Goal: Check status: Check status

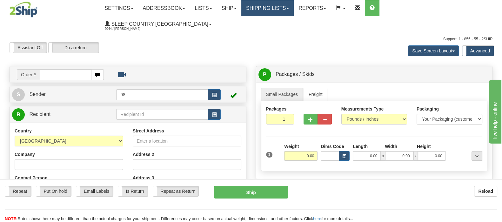
click at [294, 12] on link "Shipping lists" at bounding box center [268, 8] width 52 height 16
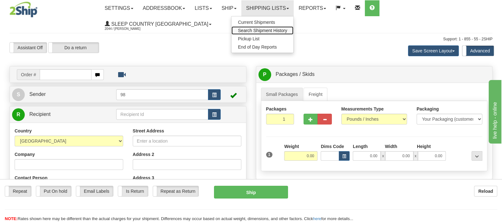
click at [287, 31] on span "Search Shipment History" at bounding box center [262, 30] width 49 height 5
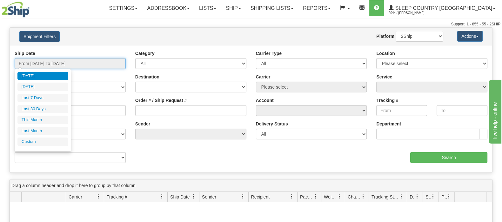
drag, startPoint x: 60, startPoint y: 58, endPoint x: 64, endPoint y: 73, distance: 14.8
click at [60, 60] on input "From 10/13/2025 To 10/14/2025" at bounding box center [70, 63] width 111 height 11
click at [48, 110] on li "Last 30 Days" at bounding box center [42, 109] width 51 height 9
type input "From 09/15/2025 To 10/14/2025"
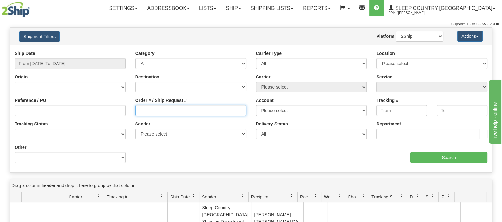
click at [161, 106] on input "Order # / Ship Request #" at bounding box center [190, 110] width 111 height 11
paste input "9000I158434"
type input "9000I158434"
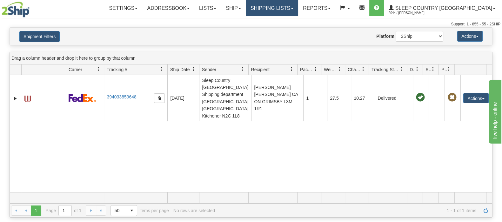
drag, startPoint x: 317, startPoint y: 9, endPoint x: 318, endPoint y: 13, distance: 4.5
click at [298, 9] on link "Shipping lists" at bounding box center [272, 8] width 52 height 16
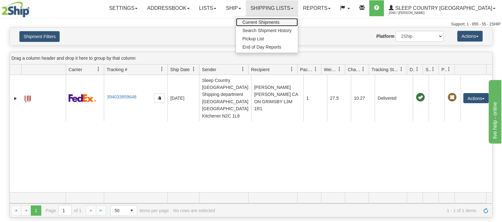
click at [298, 20] on link "Current Shipments" at bounding box center [267, 22] width 62 height 8
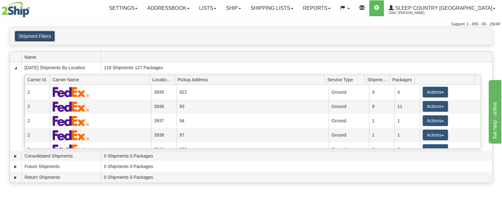
click at [42, 35] on button "Shipment Filters" at bounding box center [35, 36] width 40 height 11
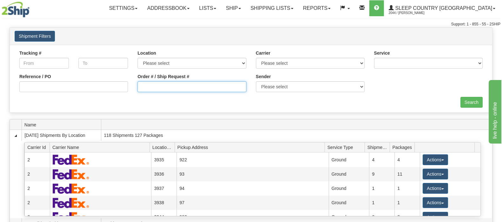
click at [159, 86] on input "Order # / Ship Request #" at bounding box center [192, 86] width 109 height 11
paste input "9000I158434"
type input "9000I158434"
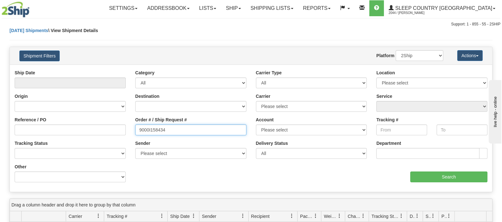
click at [174, 132] on input "9000I158434" at bounding box center [190, 130] width 111 height 11
drag, startPoint x: 139, startPoint y: 126, endPoint x: 157, endPoint y: 133, distance: 18.8
click at [139, 127] on input "9000I158434" at bounding box center [190, 130] width 111 height 11
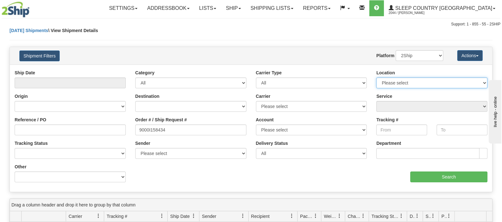
click at [400, 79] on select "Please select Old Toronto DC 921 922 93 94 97 390 915 916 98 902 95 96 90 91 92…" at bounding box center [432, 83] width 111 height 11
